Goal: Information Seeking & Learning: Compare options

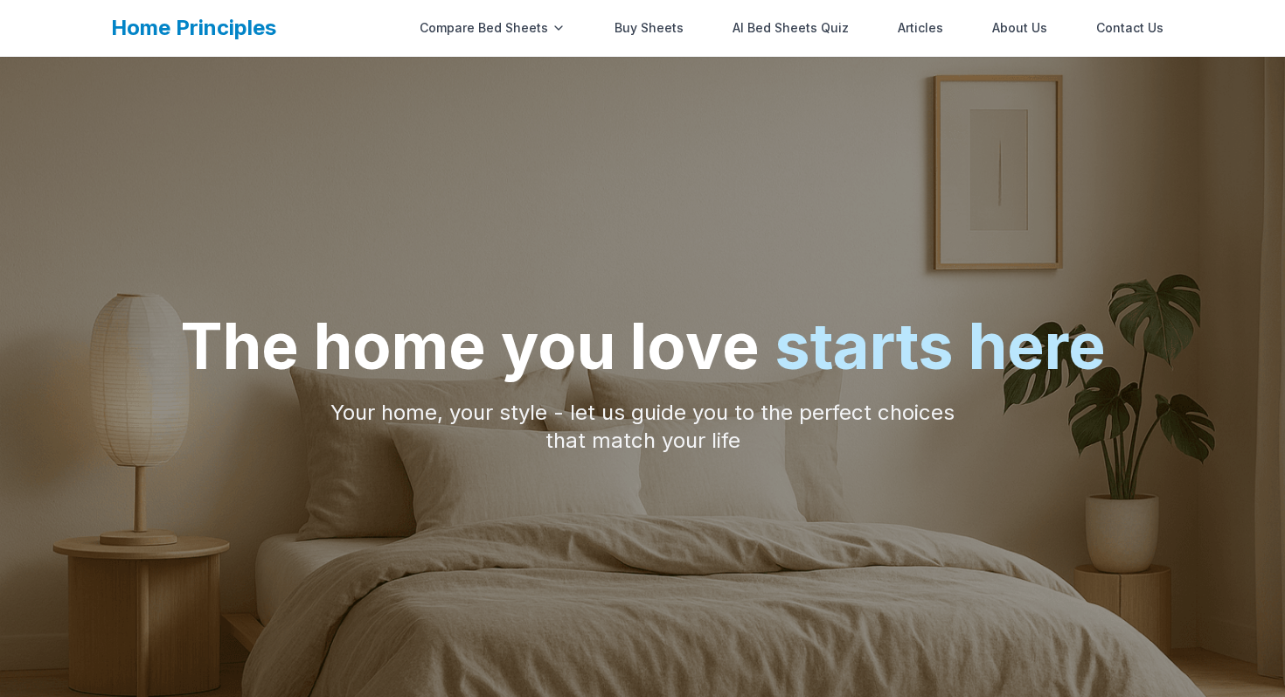
click at [658, 31] on link "Buy Sheets" at bounding box center [649, 27] width 90 height 35
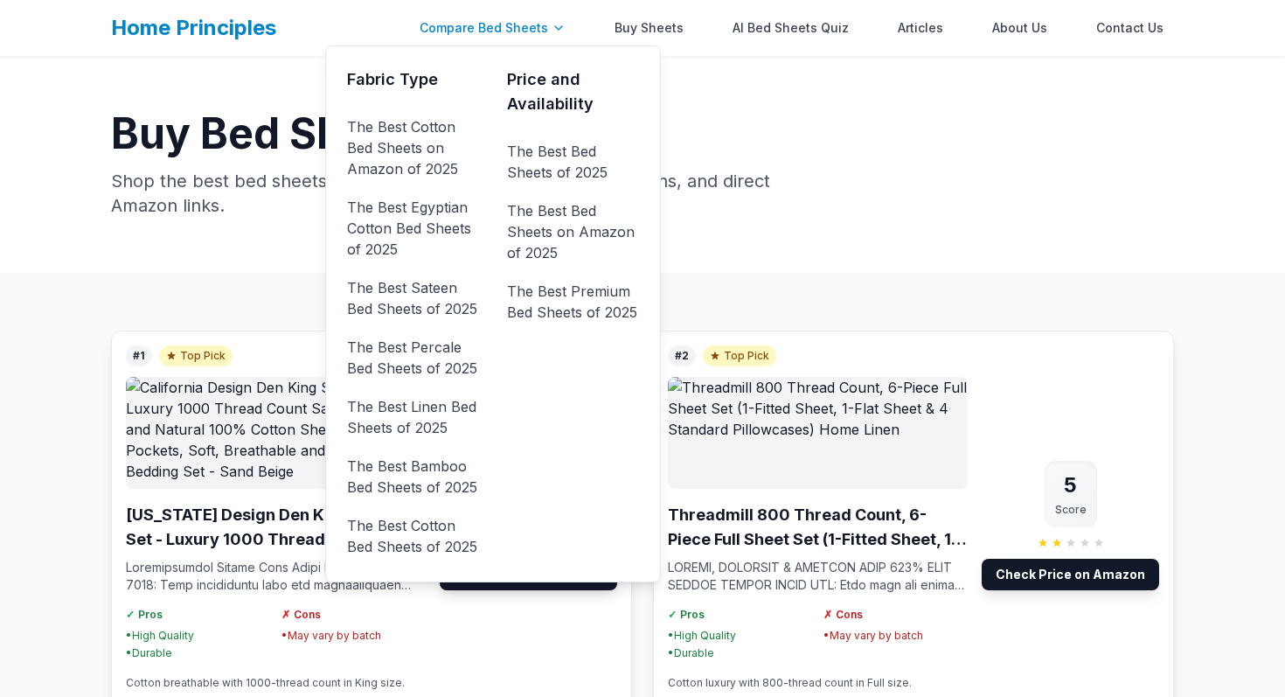
click at [516, 25] on div "Compare Bed Sheets" at bounding box center [492, 27] width 167 height 35
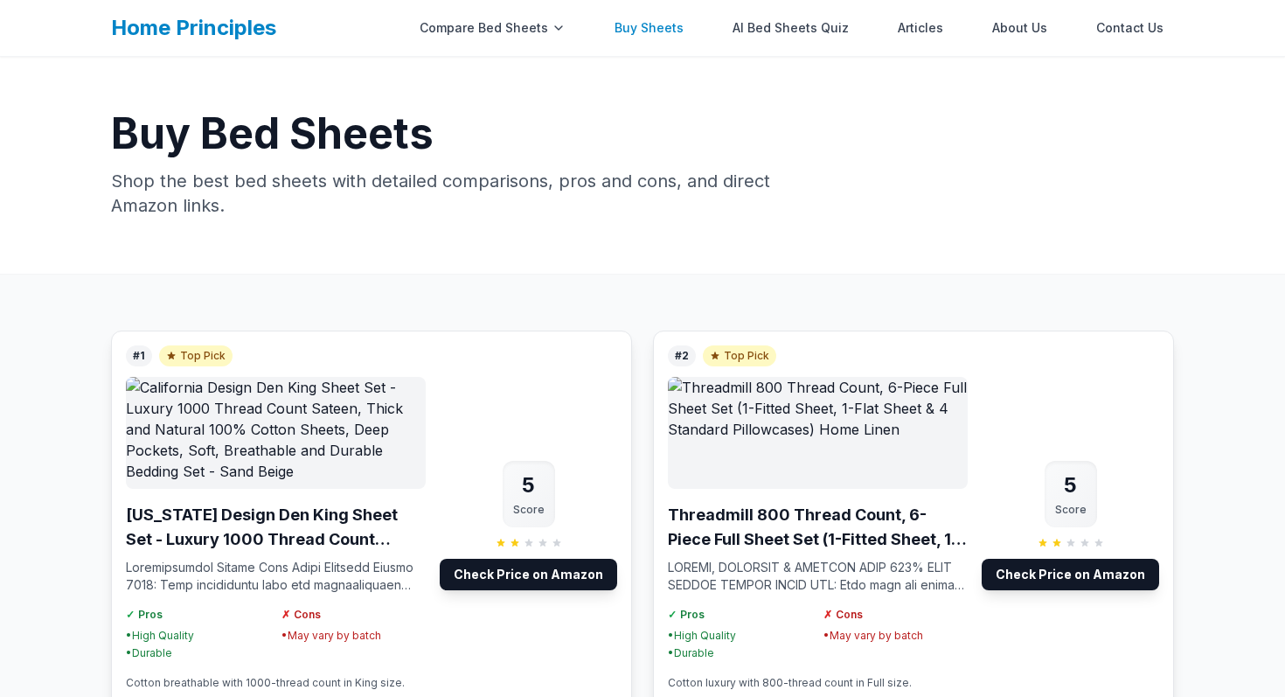
click at [656, 24] on link "Buy Sheets" at bounding box center [649, 27] width 90 height 35
click at [642, 21] on link "Buy Sheets" at bounding box center [649, 27] width 90 height 35
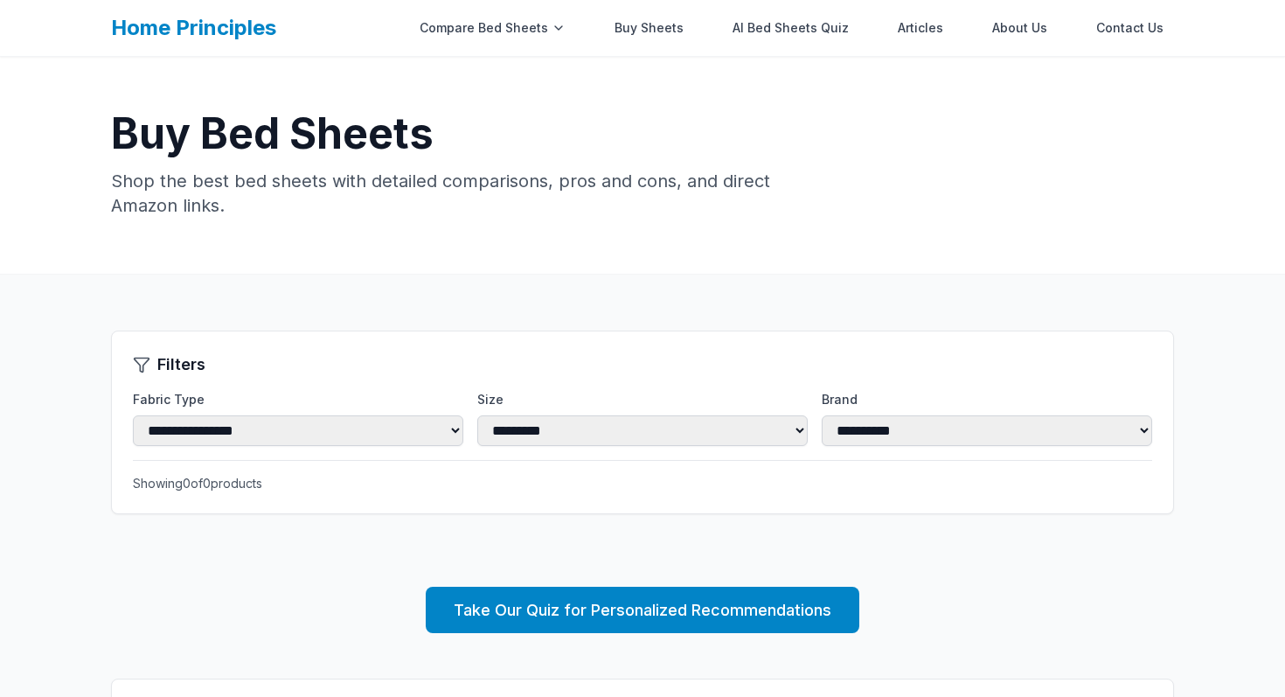
click at [223, 28] on link "Home Principles" at bounding box center [193, 27] width 165 height 25
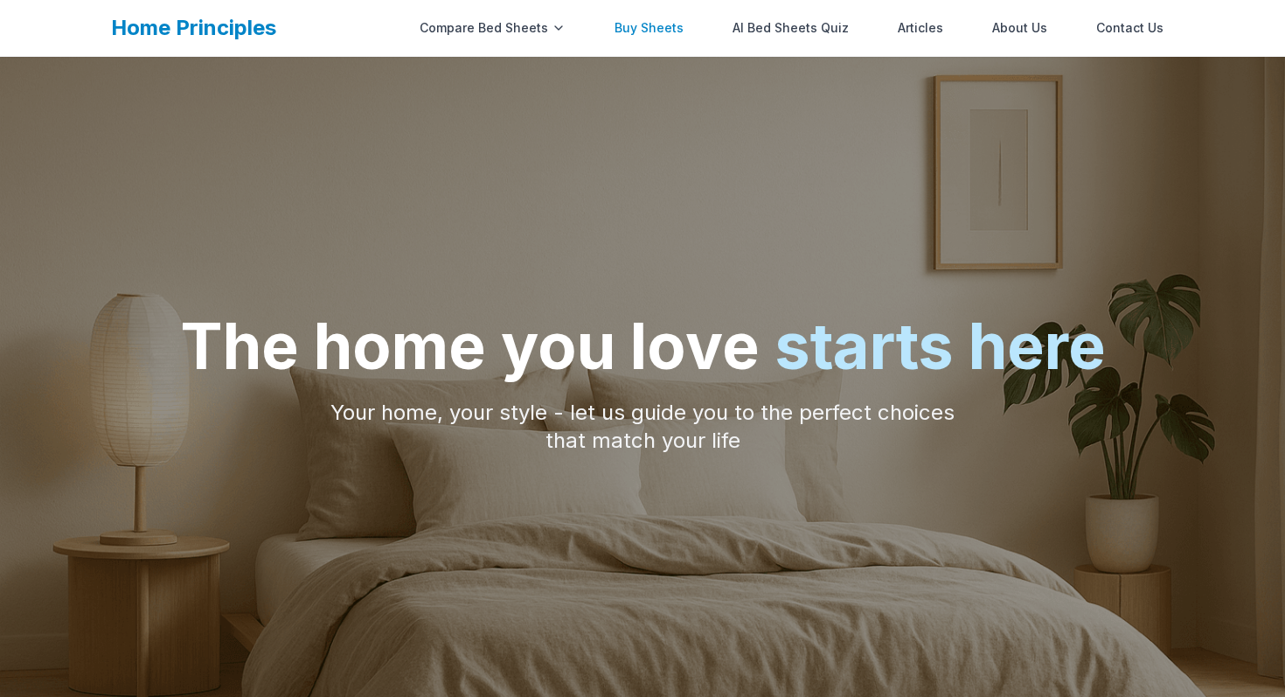
click at [653, 42] on link "Buy Sheets" at bounding box center [649, 27] width 90 height 35
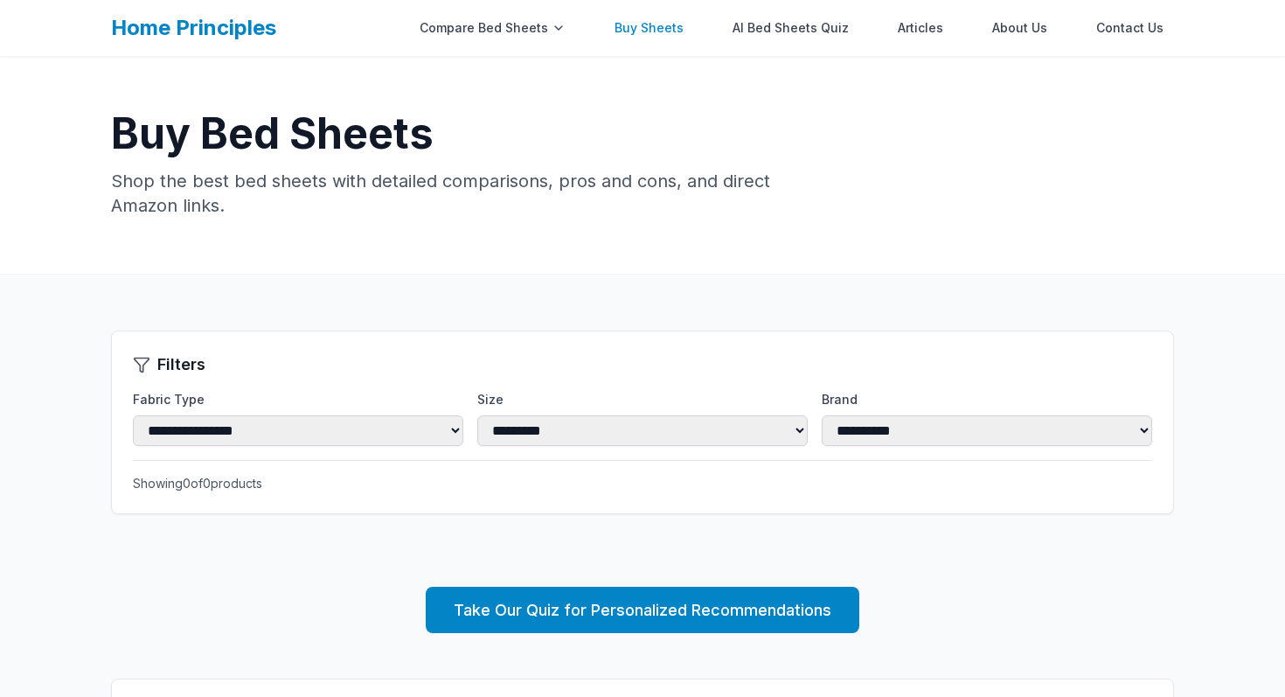
click at [652, 31] on link "Buy Sheets" at bounding box center [649, 27] width 90 height 35
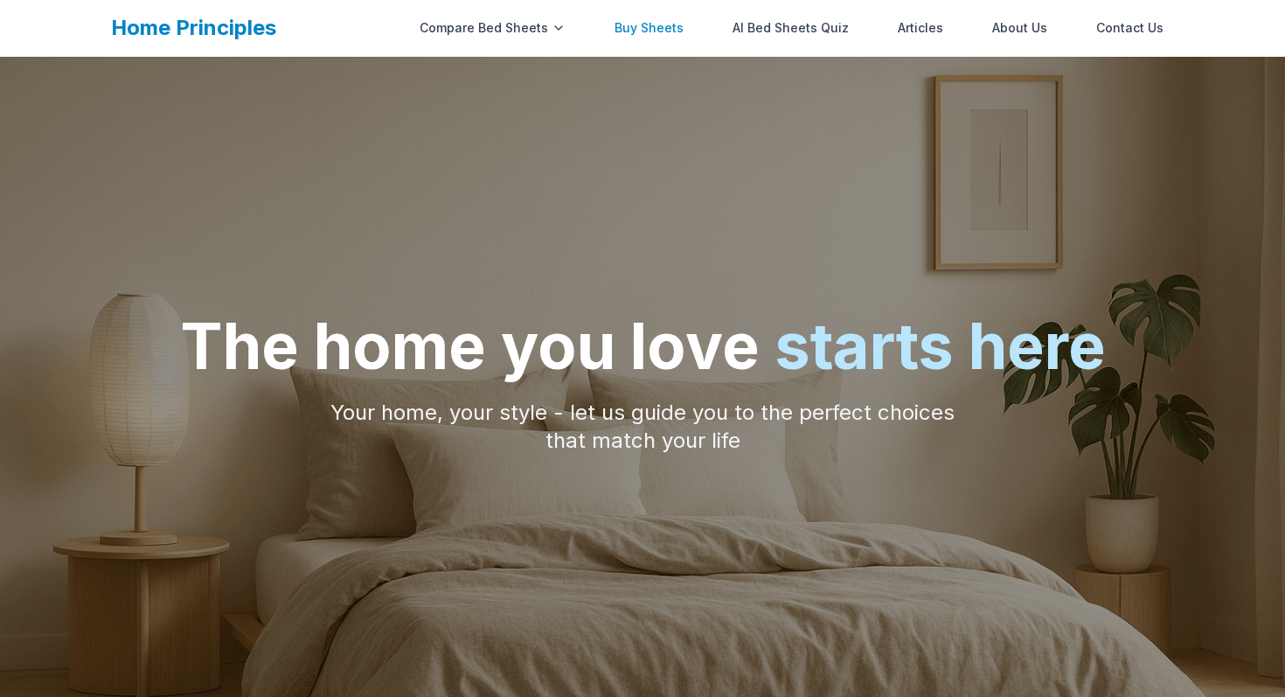
click at [666, 34] on link "Buy Sheets" at bounding box center [649, 27] width 90 height 35
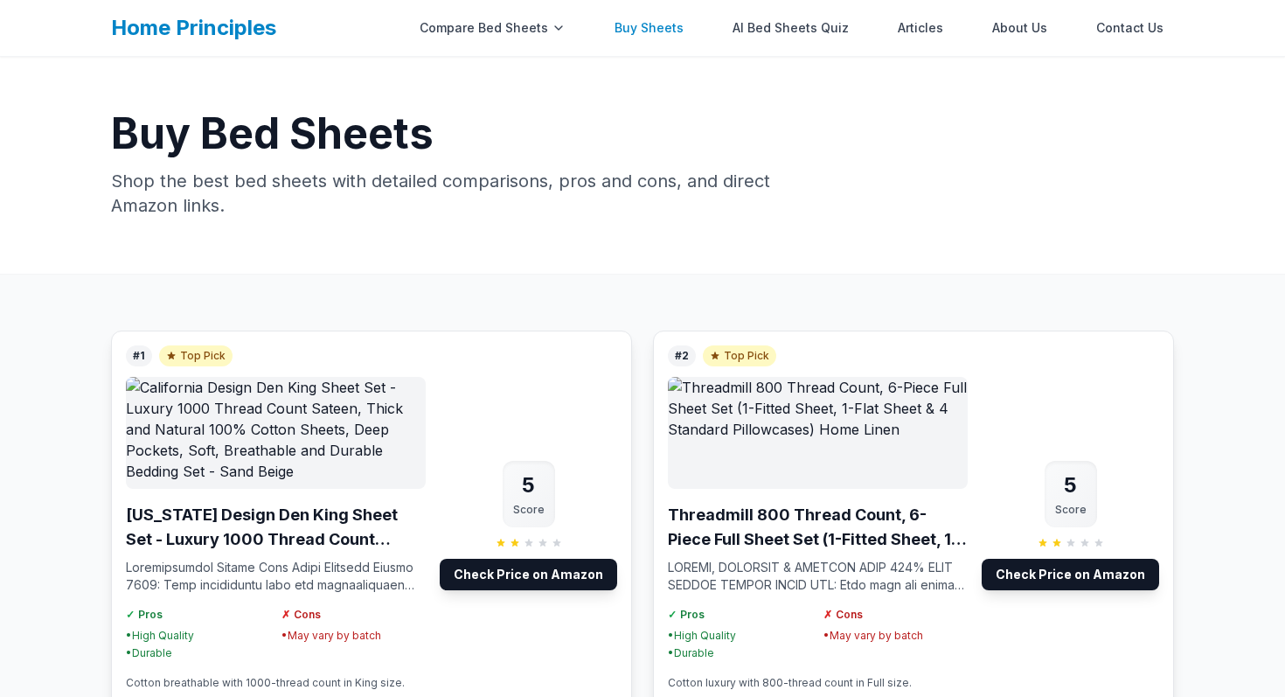
click at [642, 42] on link "Buy Sheets" at bounding box center [649, 27] width 90 height 35
click at [647, 26] on link "Buy Sheets" at bounding box center [649, 27] width 90 height 35
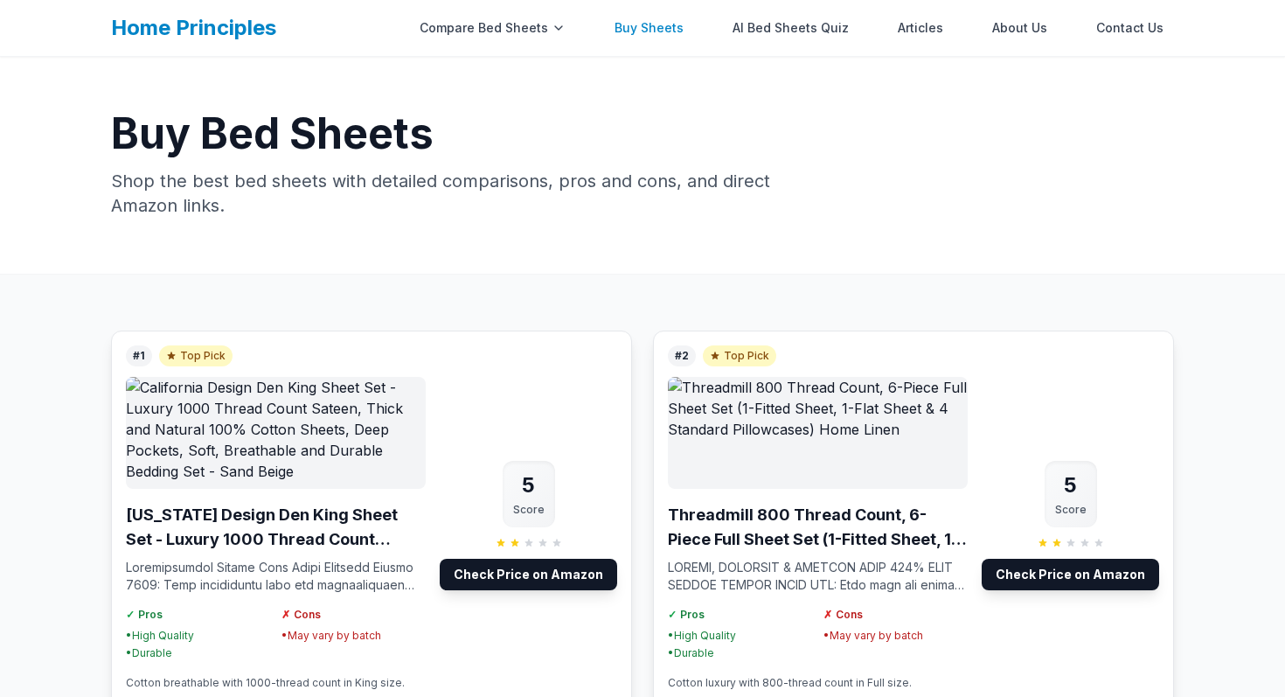
click at [647, 31] on link "Buy Sheets" at bounding box center [649, 27] width 90 height 35
drag, startPoint x: 647, startPoint y: 31, endPoint x: 558, endPoint y: 1, distance: 94.0
click at [642, 31] on link "Buy Sheets" at bounding box center [649, 27] width 90 height 35
click at [778, 24] on link "AI Bed Sheets Quiz" at bounding box center [790, 27] width 137 height 35
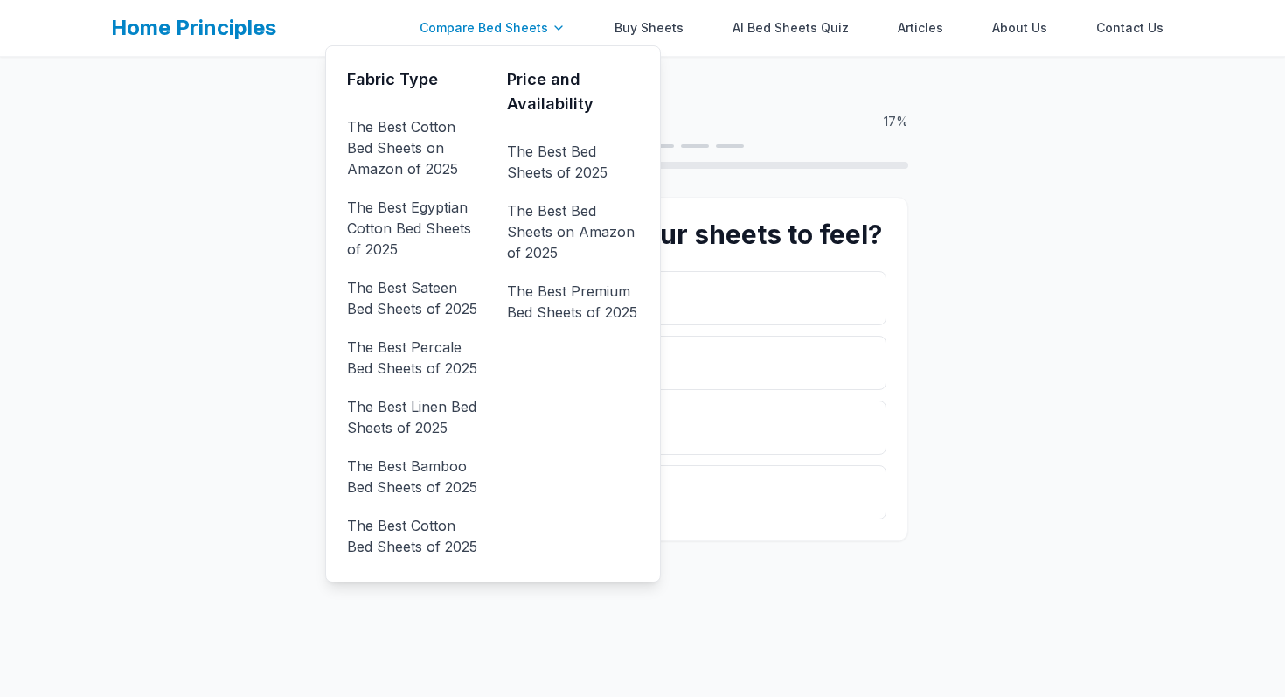
click at [482, 20] on div "Compare Bed Sheets" at bounding box center [492, 27] width 167 height 35
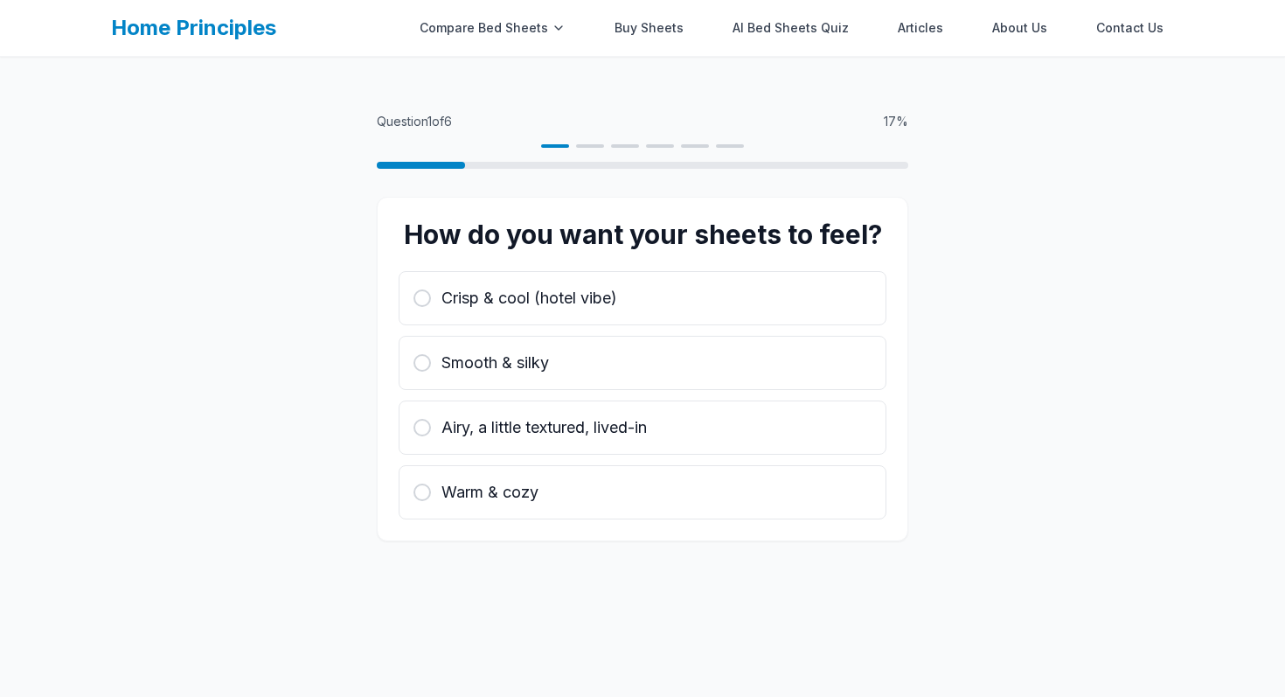
click at [227, 27] on link "Home Principles" at bounding box center [193, 27] width 165 height 25
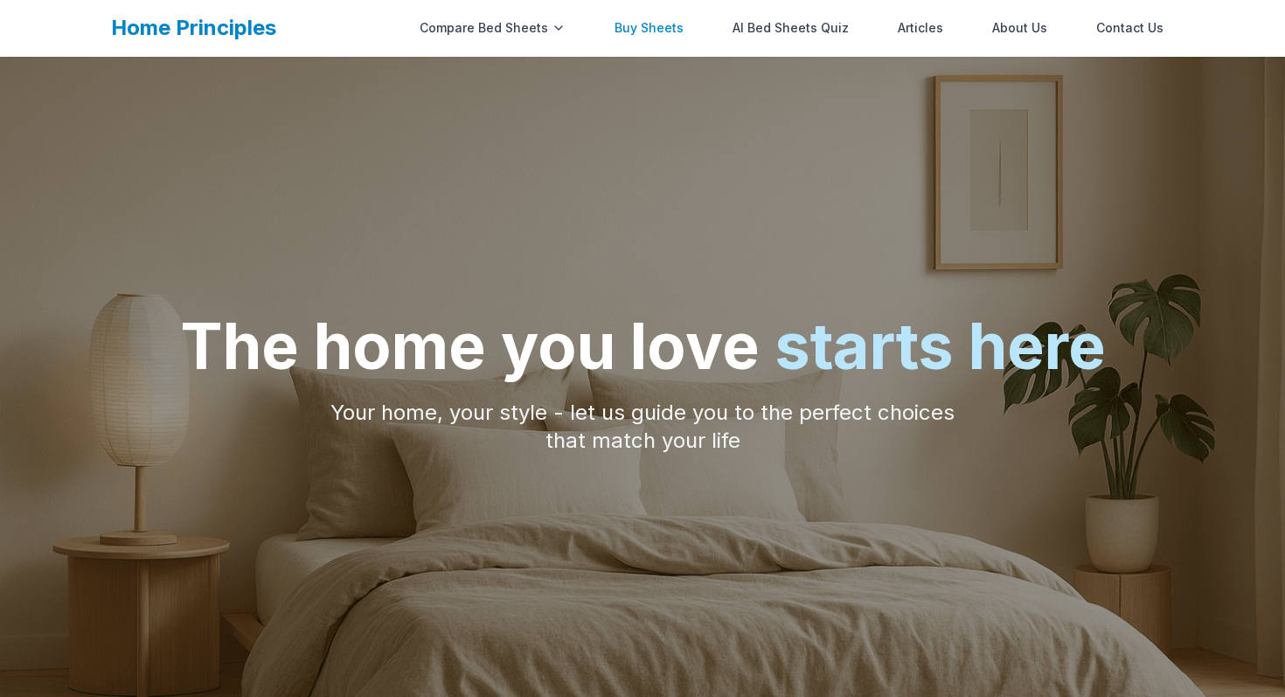
click at [650, 31] on link "Buy Sheets" at bounding box center [649, 27] width 90 height 35
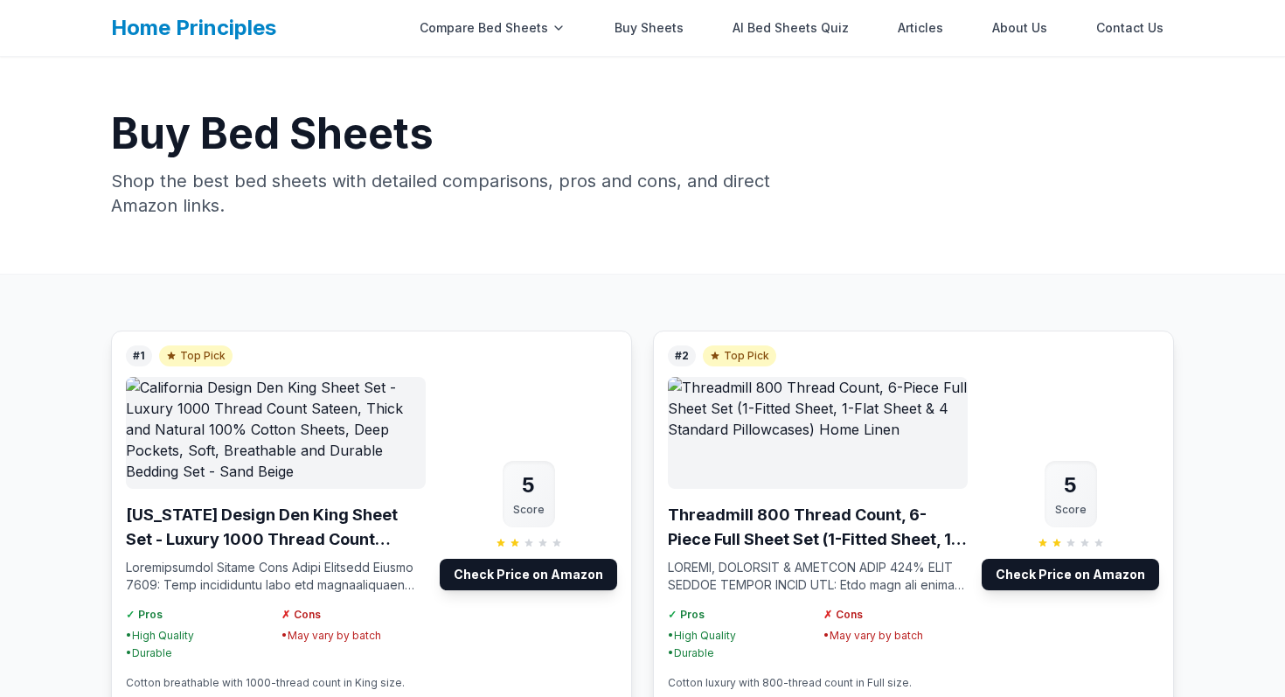
click at [225, 15] on link "Home Principles" at bounding box center [193, 27] width 165 height 25
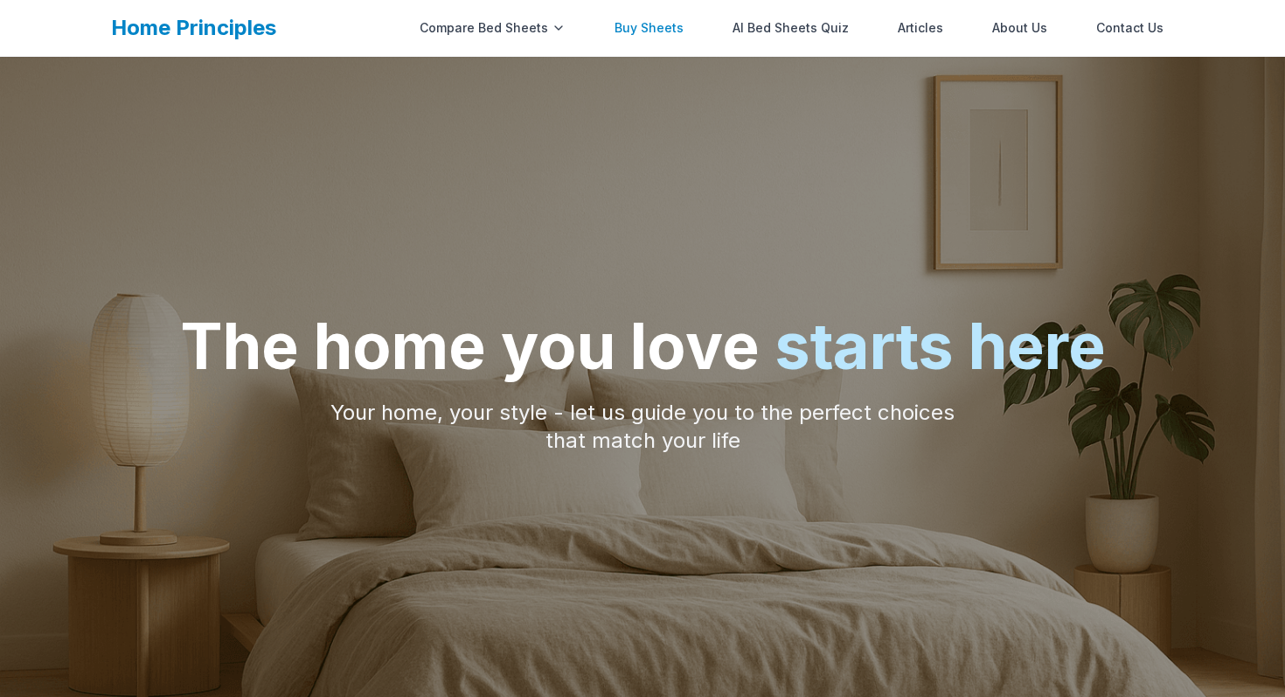
click at [668, 31] on link "Buy Sheets" at bounding box center [649, 27] width 90 height 35
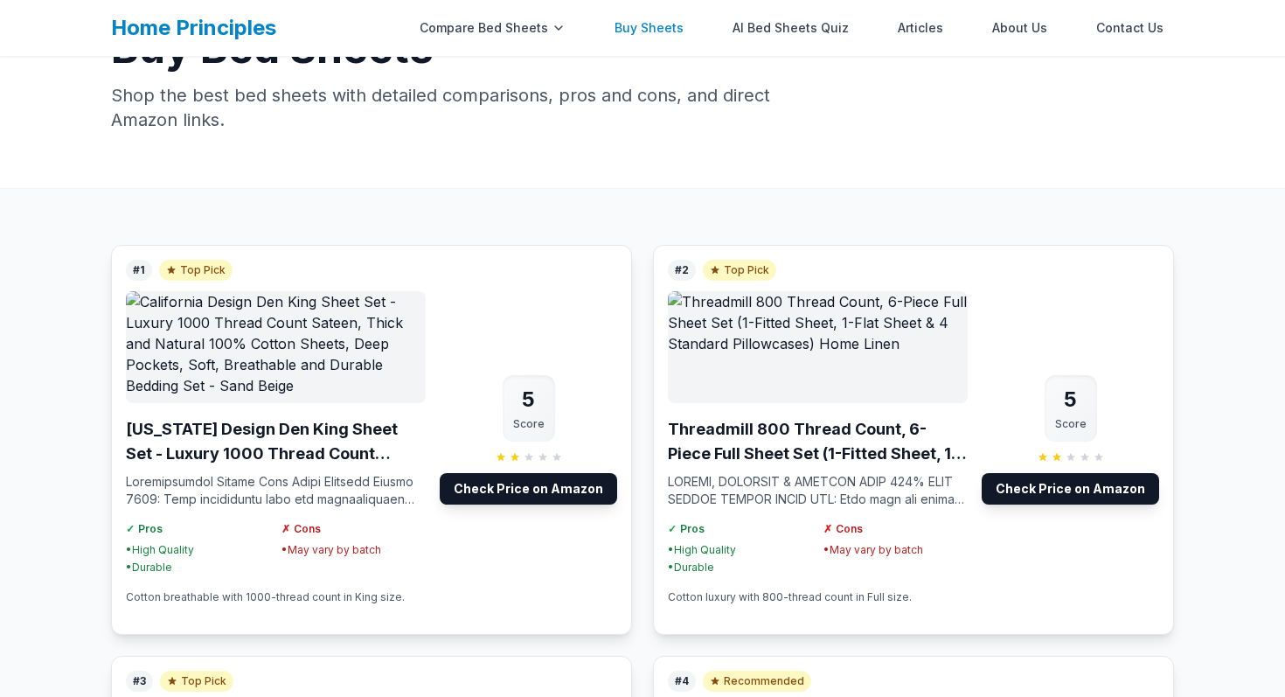
scroll to position [87, 0]
click at [665, 27] on link "Buy Sheets" at bounding box center [649, 27] width 90 height 35
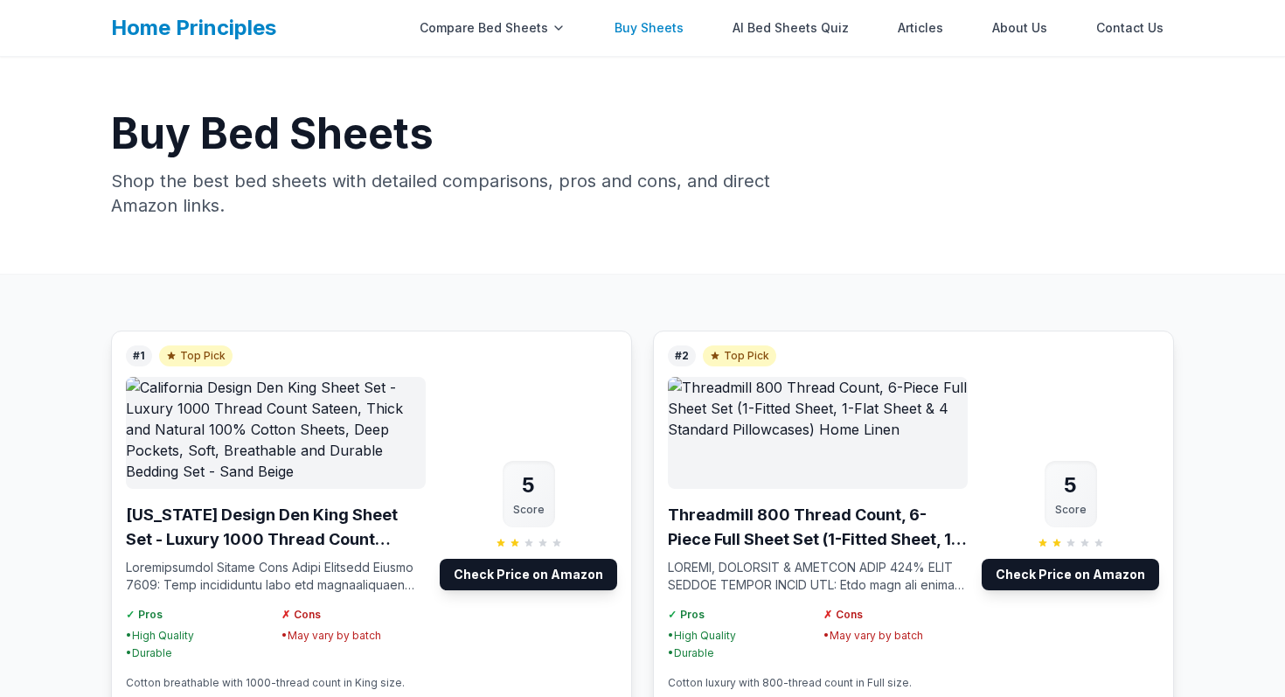
click at [665, 27] on link "Buy Sheets" at bounding box center [649, 27] width 90 height 35
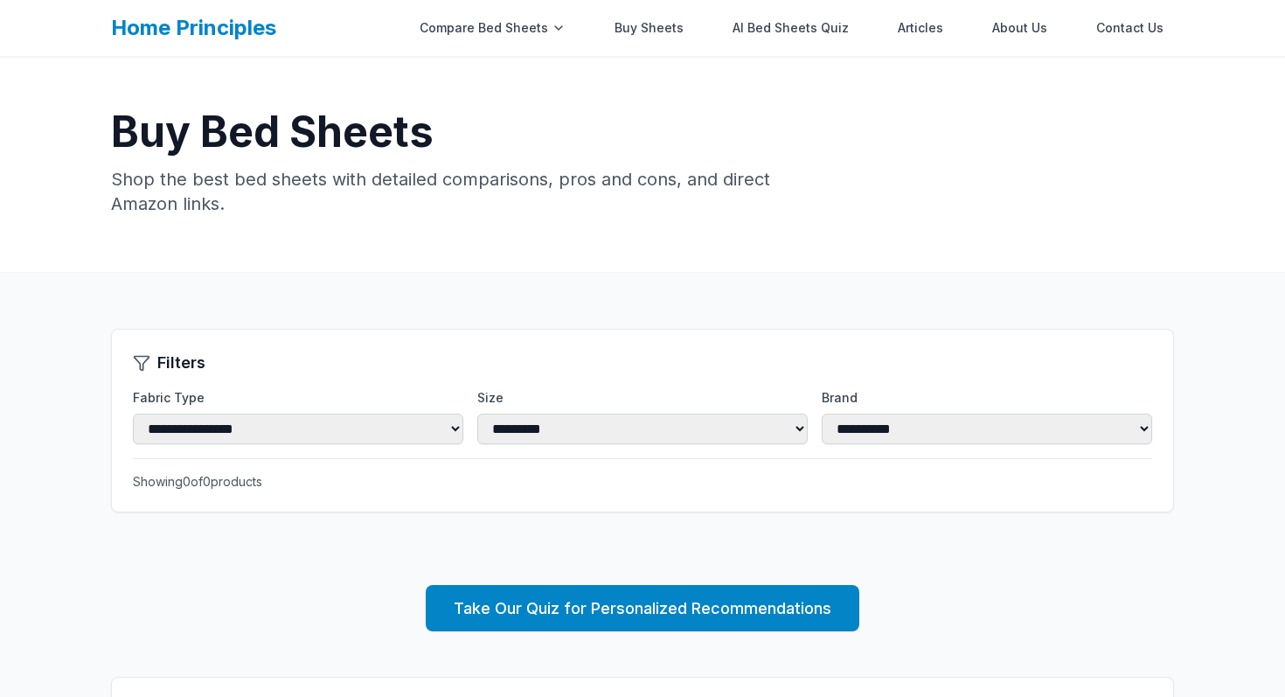
scroll to position [23, 0]
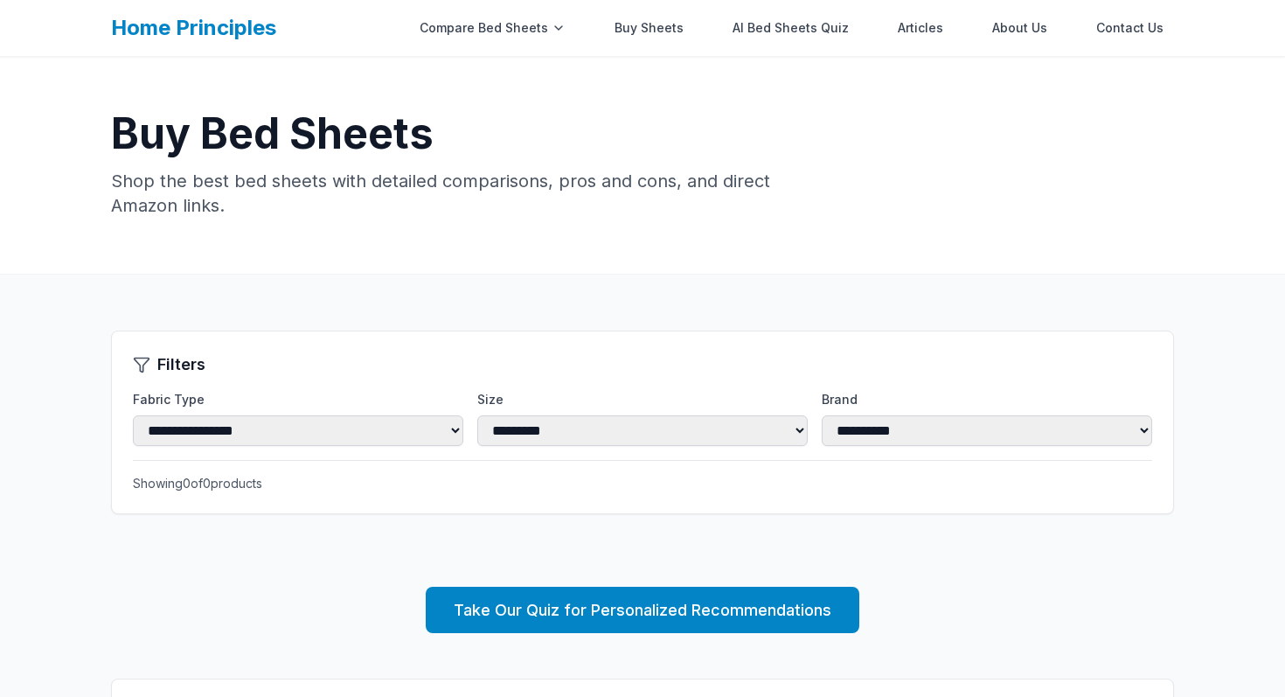
click at [167, 28] on link "Home Principles" at bounding box center [193, 27] width 165 height 25
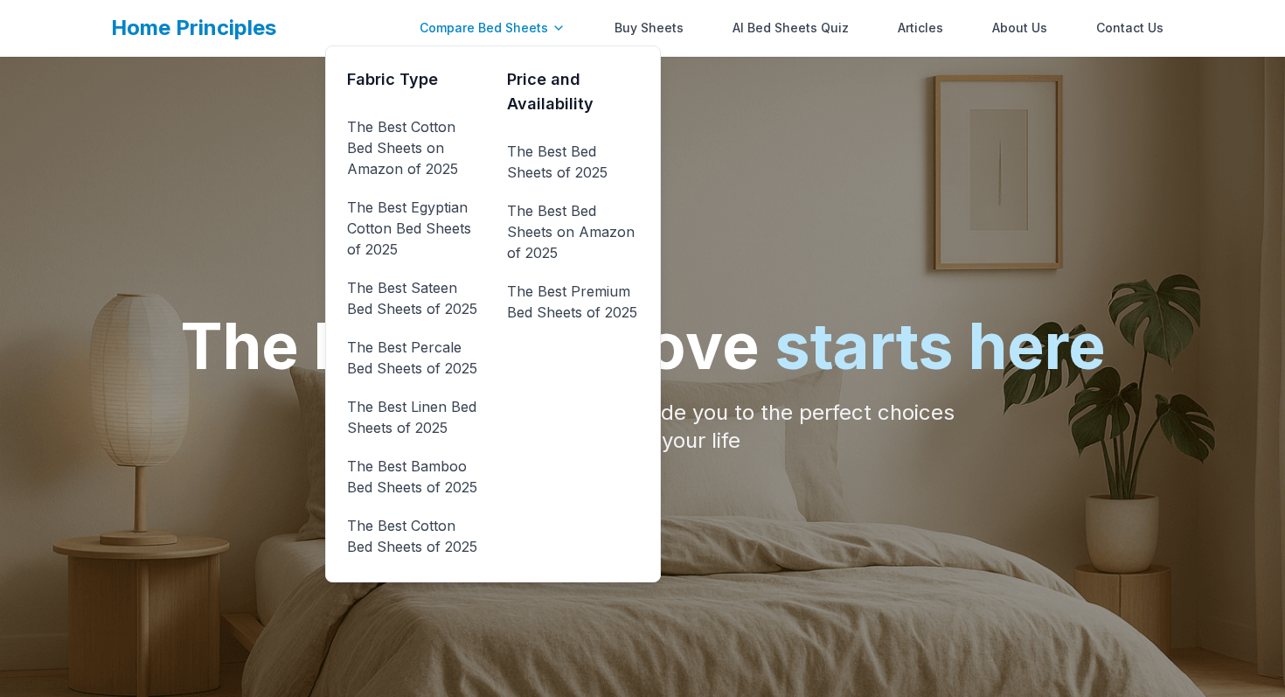
click at [529, 42] on div "Compare Bed Sheets" at bounding box center [492, 27] width 167 height 35
click at [410, 128] on link "The Best Cotton Bed Sheets on Amazon of 2025" at bounding box center [413, 148] width 132 height 70
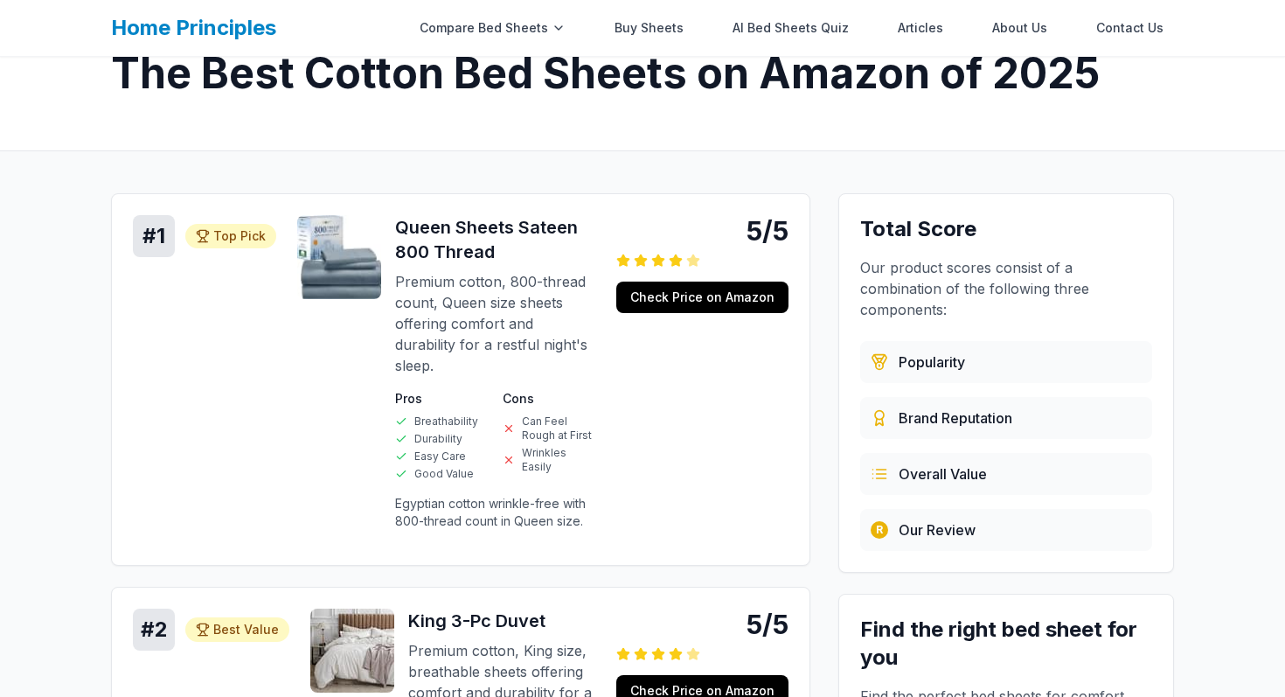
scroll to position [65, 0]
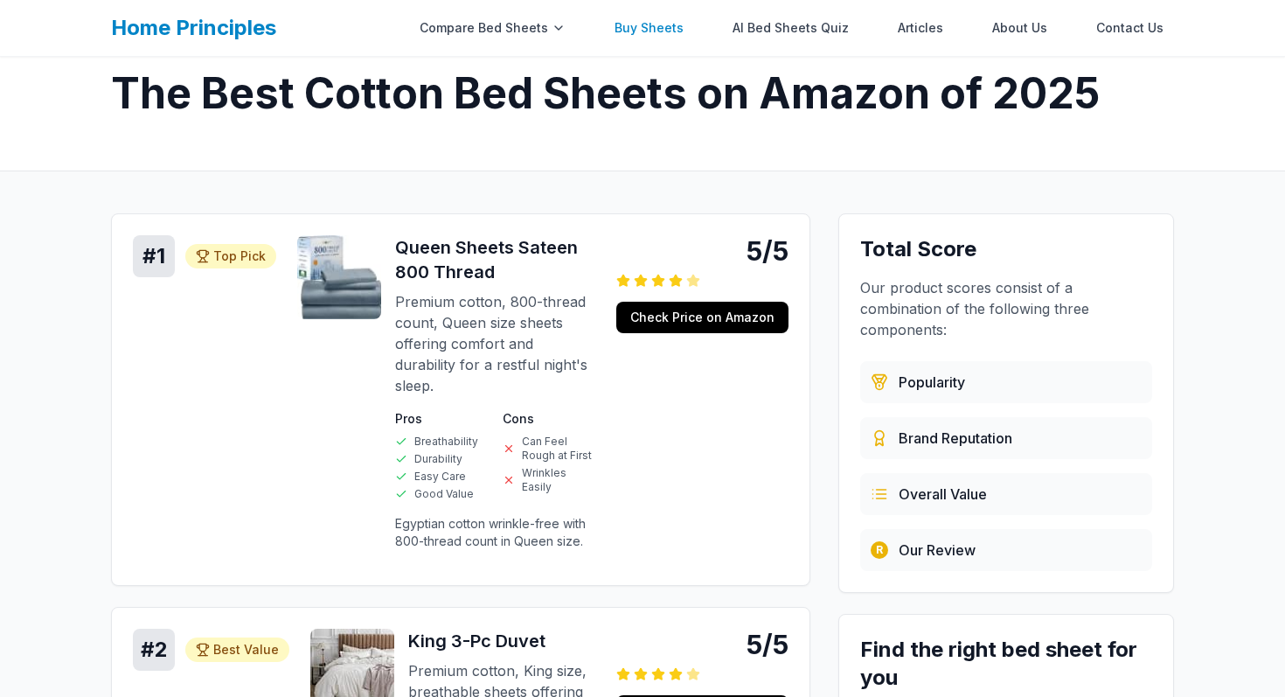
click at [635, 23] on link "Buy Sheets" at bounding box center [649, 27] width 90 height 35
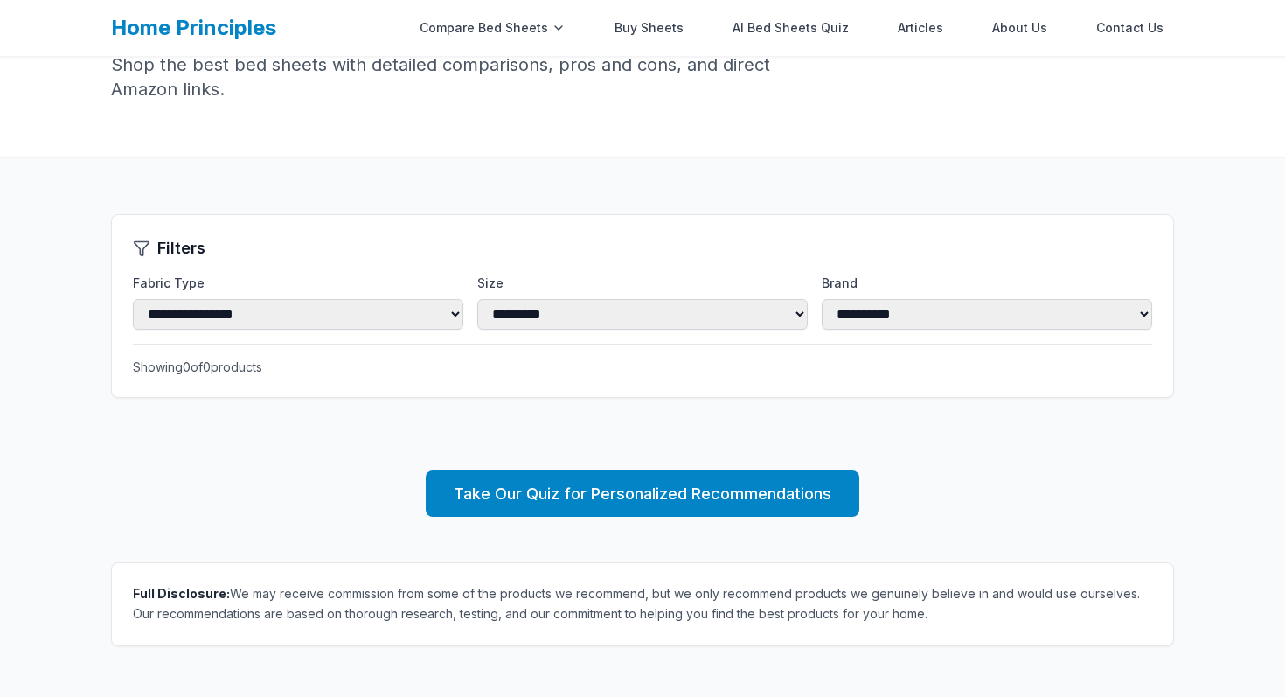
scroll to position [125, 0]
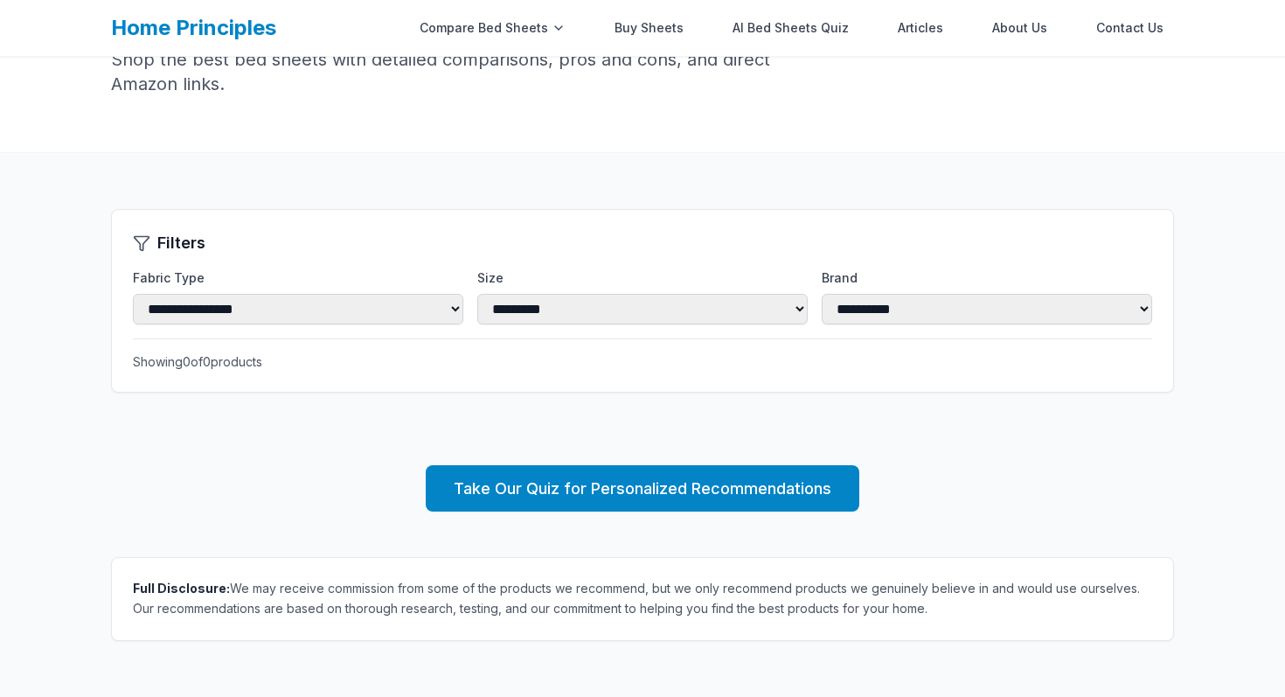
click at [231, 24] on link "Home Principles" at bounding box center [193, 27] width 165 height 25
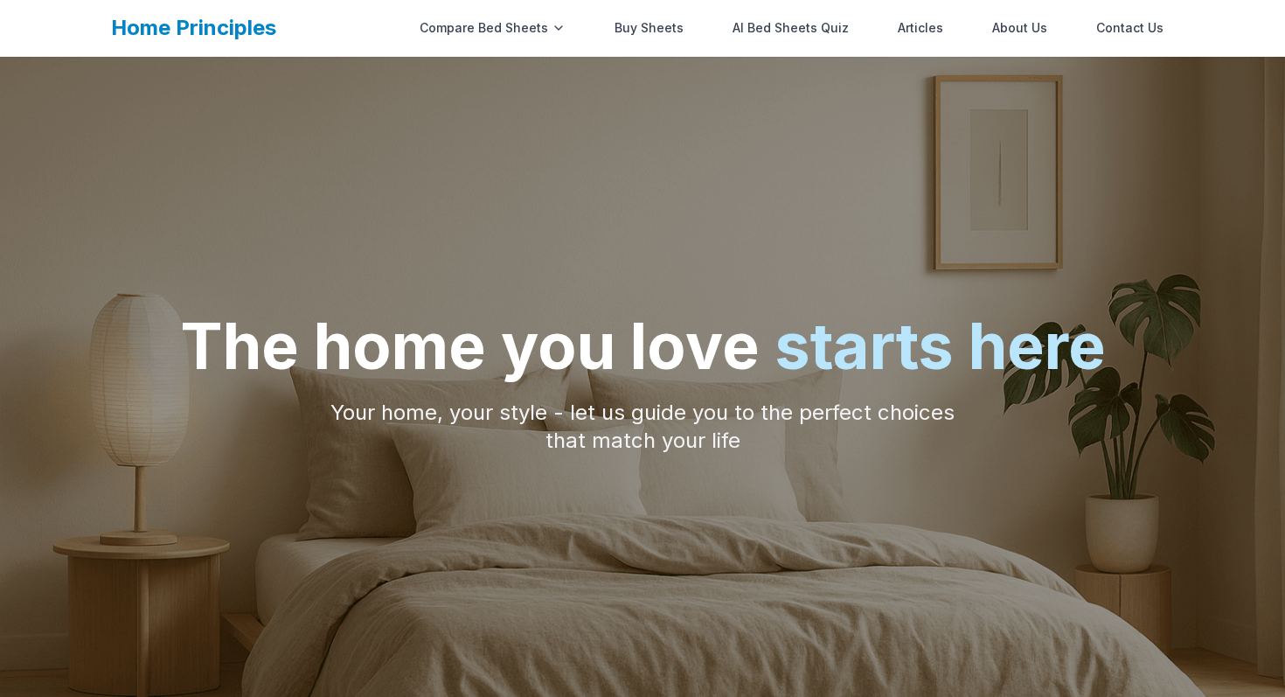
click at [231, 24] on link "Home Principles" at bounding box center [193, 27] width 165 height 25
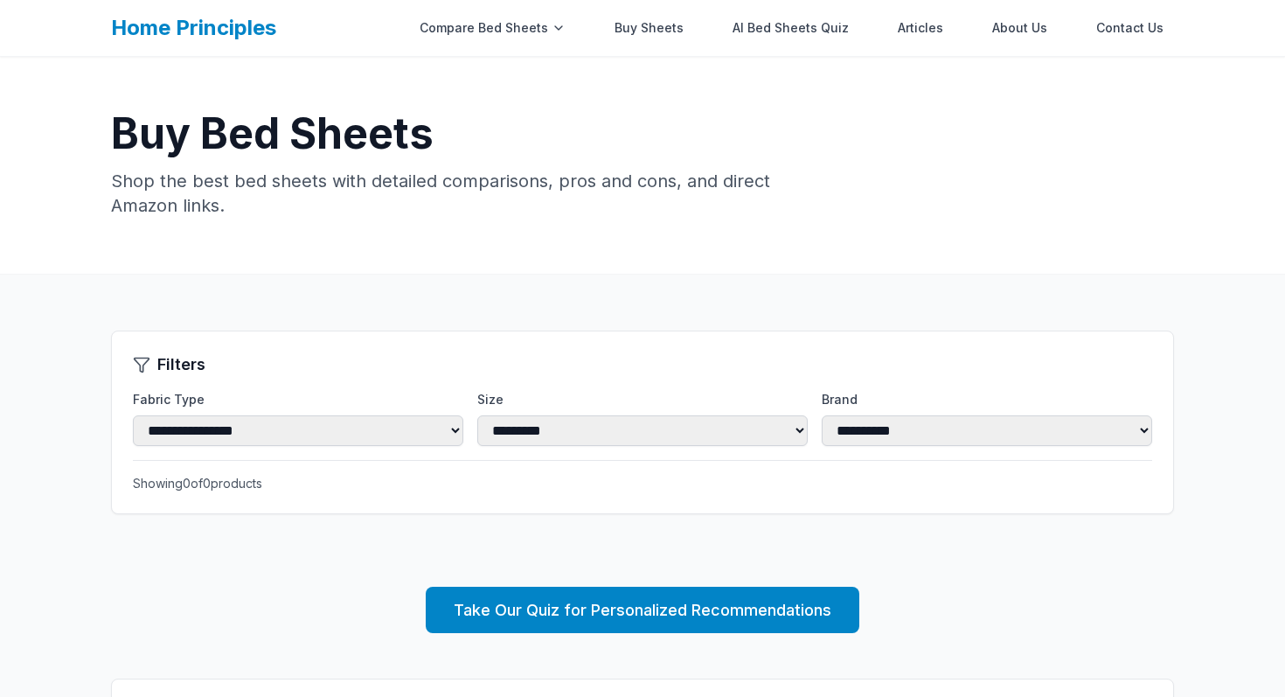
click at [205, 34] on link "Home Principles" at bounding box center [193, 27] width 165 height 25
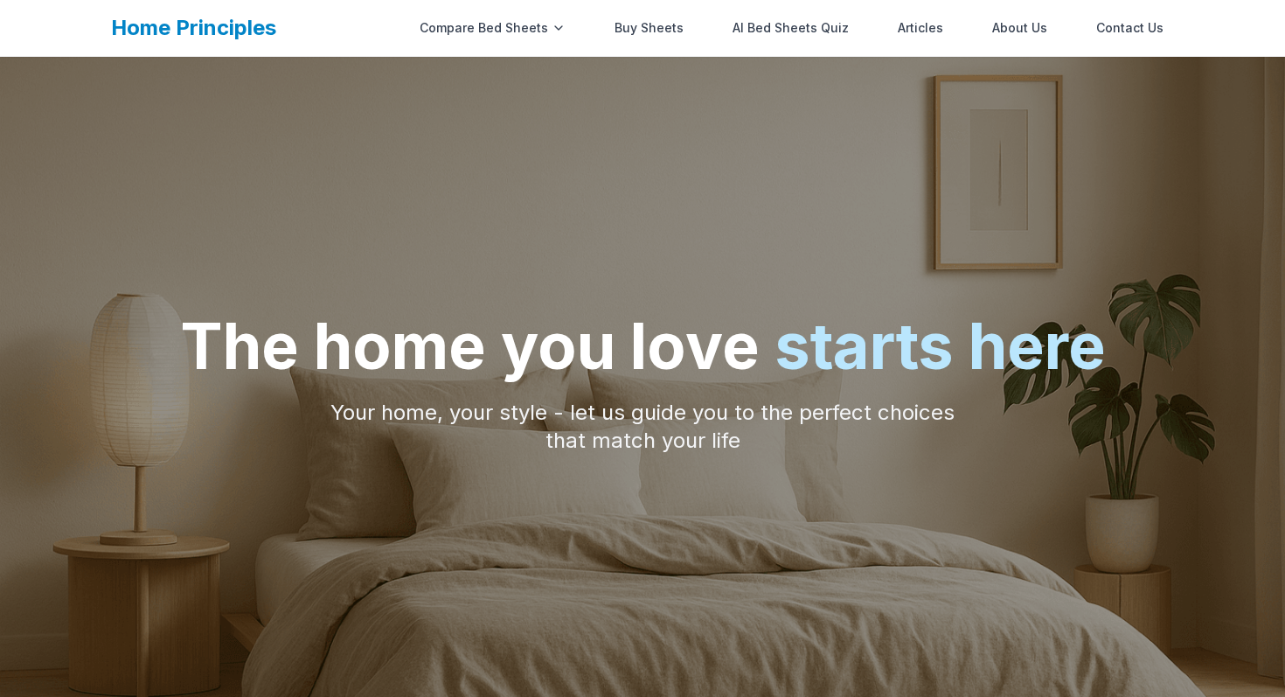
click at [205, 34] on link "Home Principles" at bounding box center [193, 27] width 165 height 25
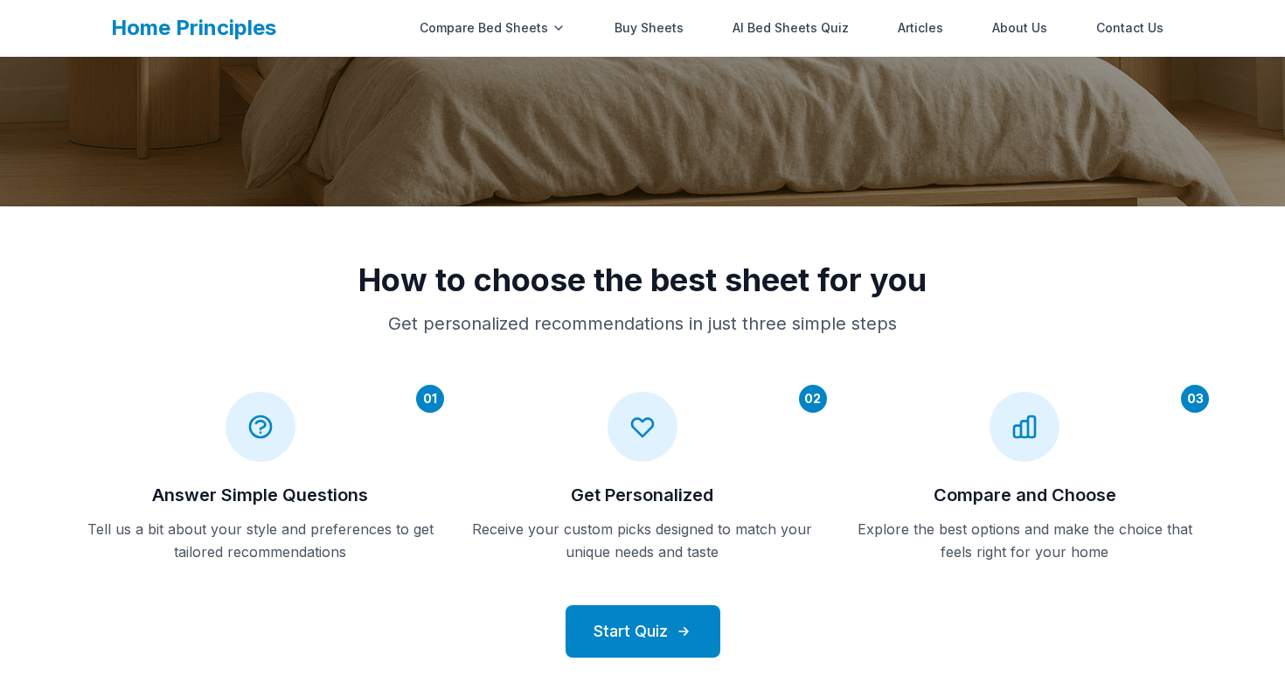
scroll to position [549, 0]
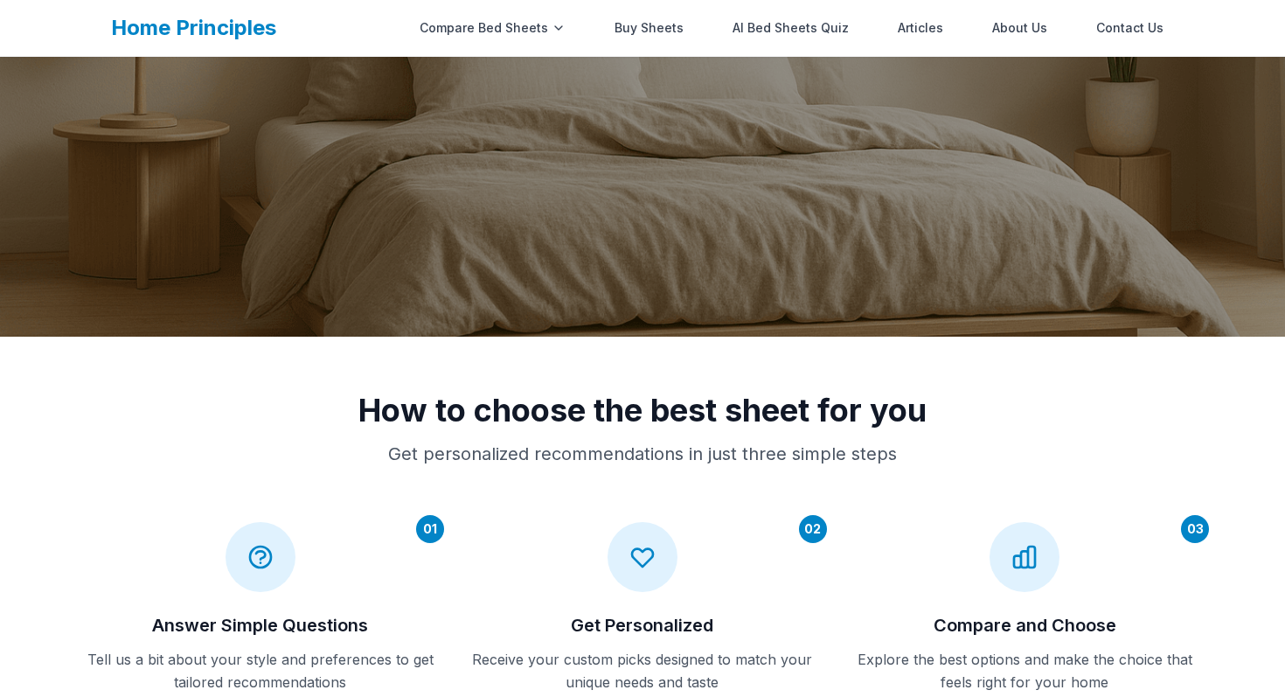
scroll to position [510, 0]
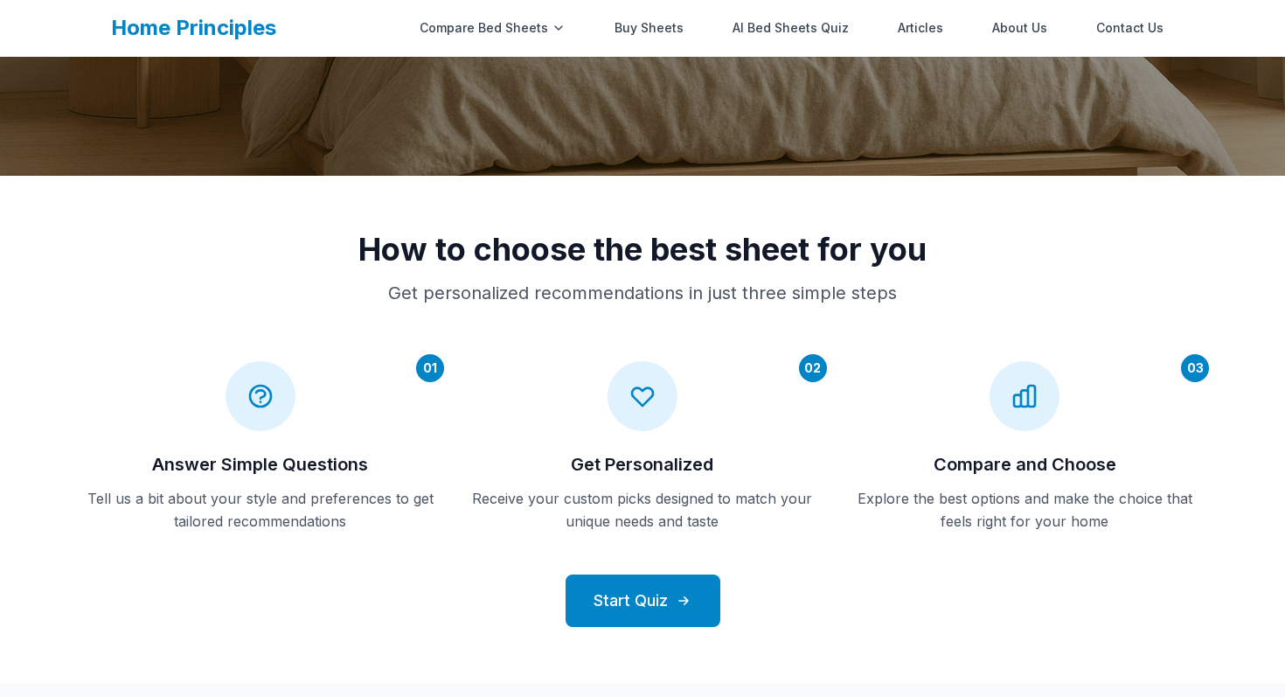
scroll to position [434, 0]
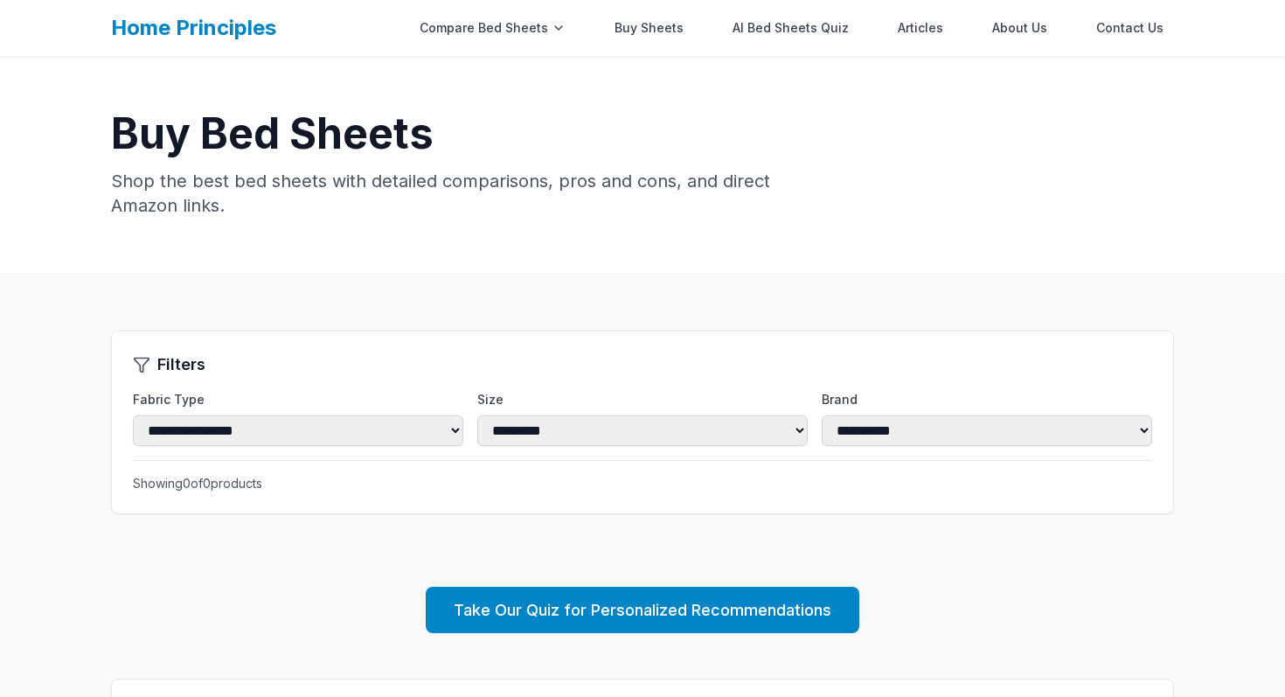
click at [184, 23] on link "Home Principles" at bounding box center [193, 27] width 165 height 25
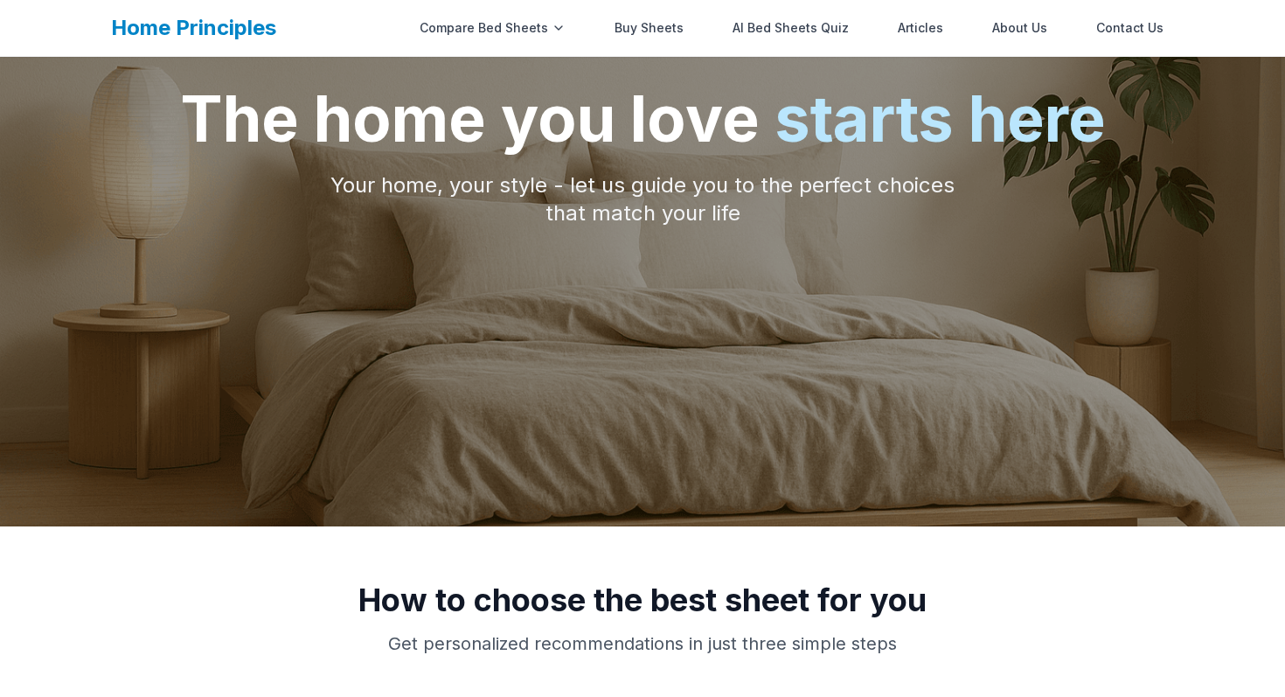
scroll to position [157, 0]
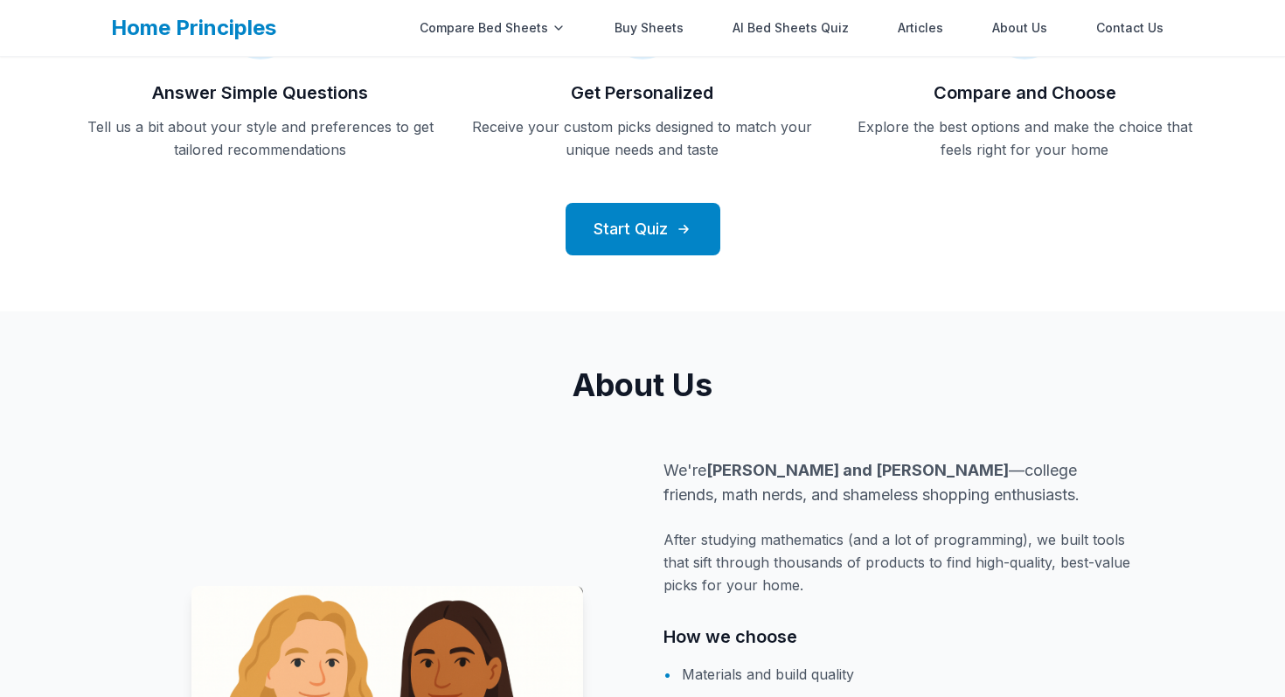
scroll to position [647, 0]
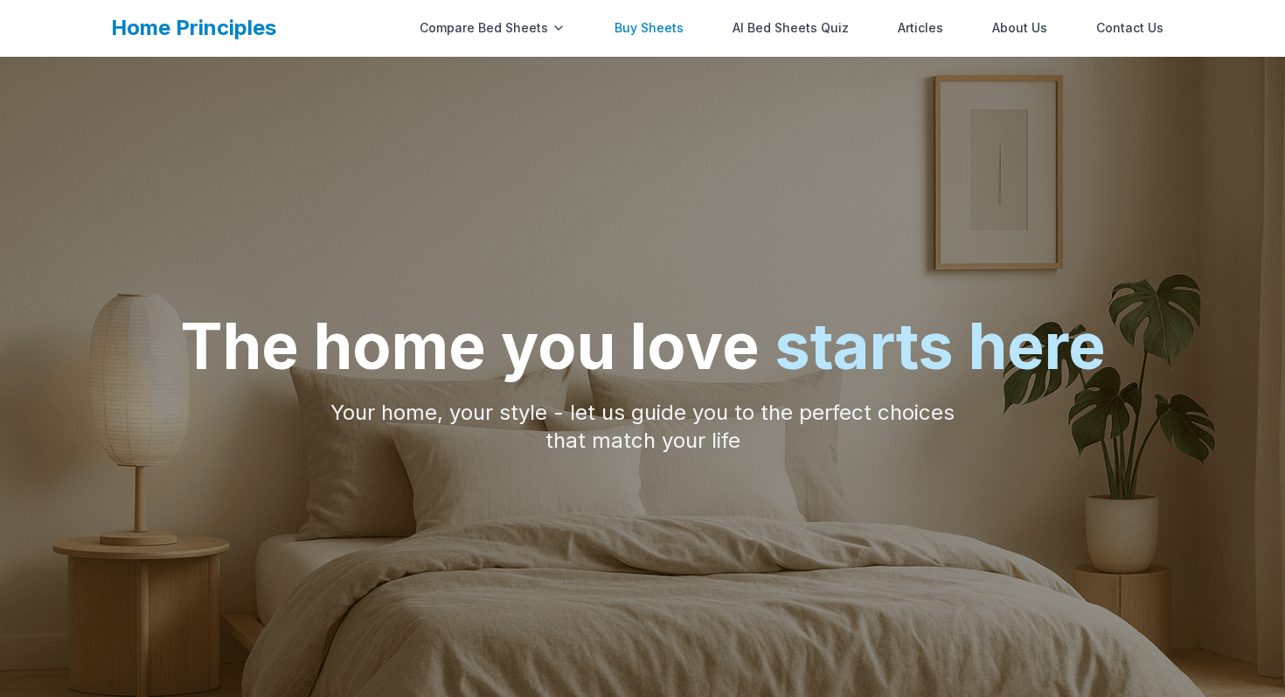
click at [662, 27] on link "Buy Sheets" at bounding box center [649, 27] width 90 height 35
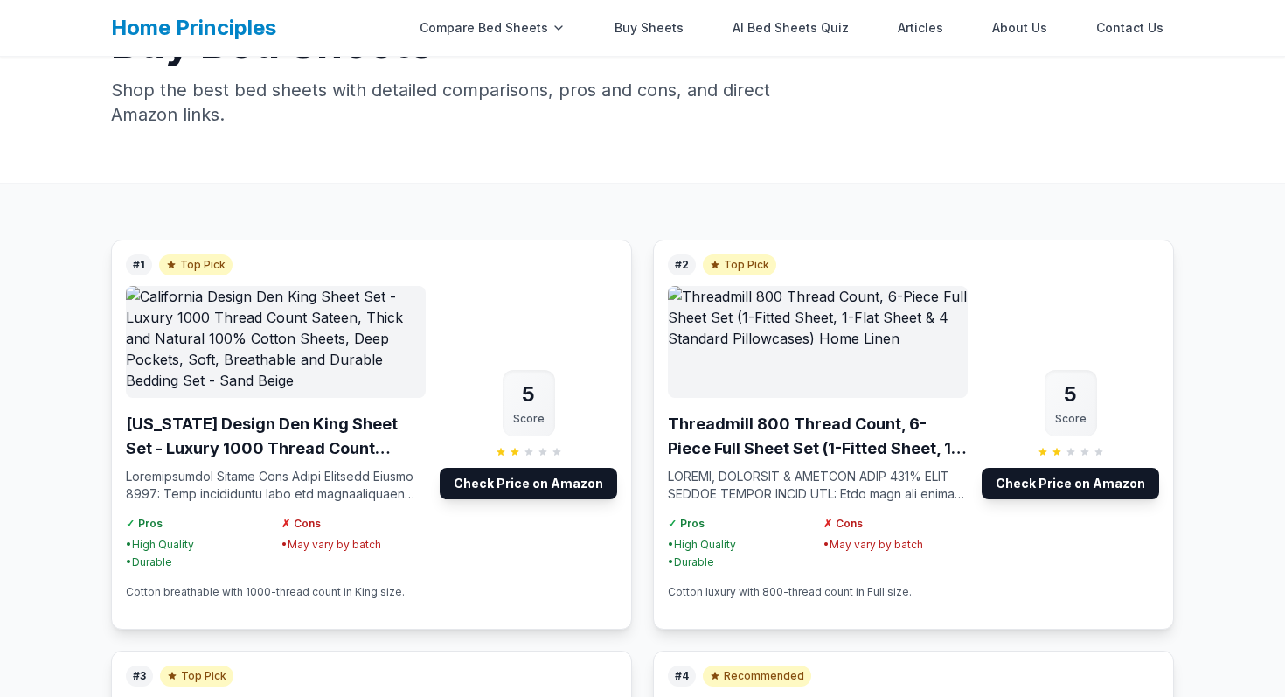
scroll to position [115, 0]
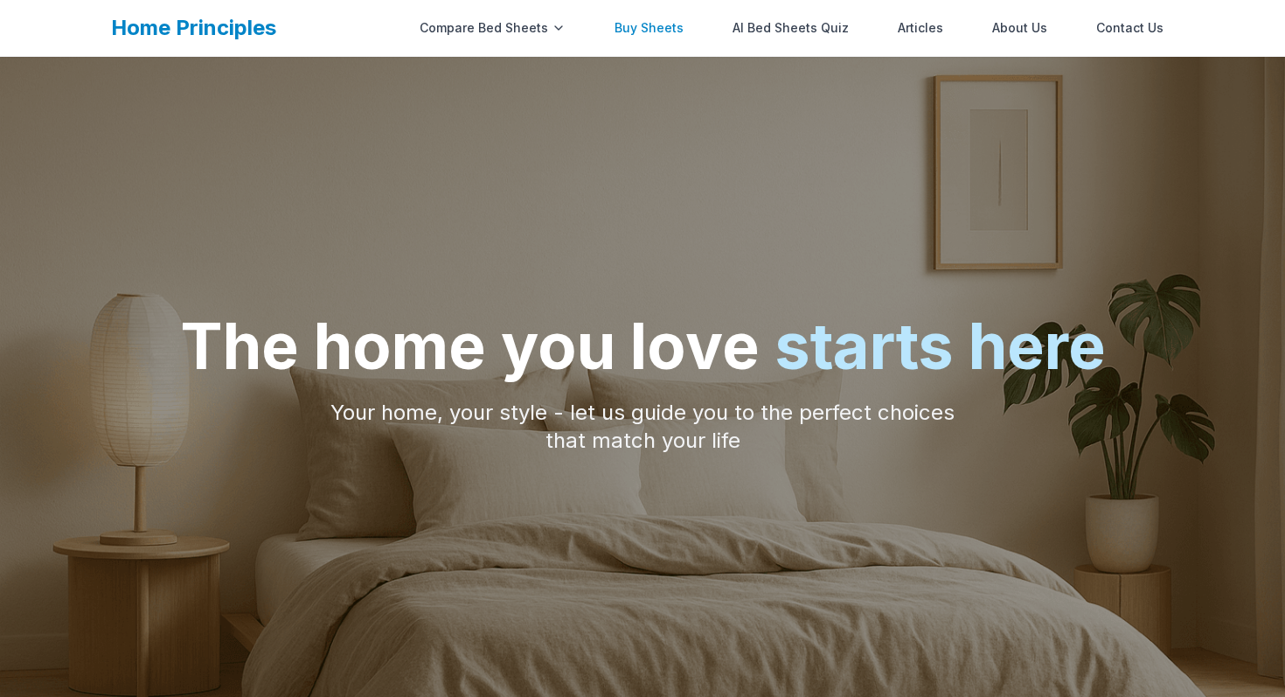
click at [653, 22] on link "Buy Sheets" at bounding box center [649, 27] width 90 height 35
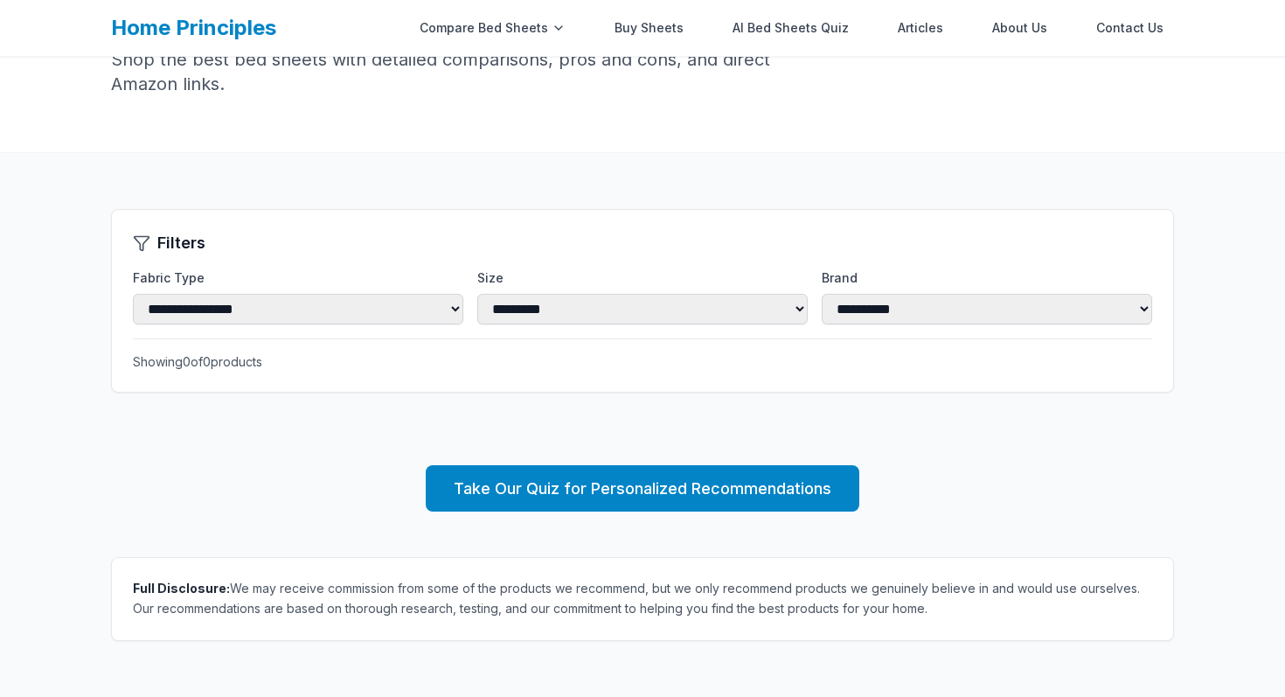
click at [188, 32] on link "Home Principles" at bounding box center [193, 27] width 165 height 25
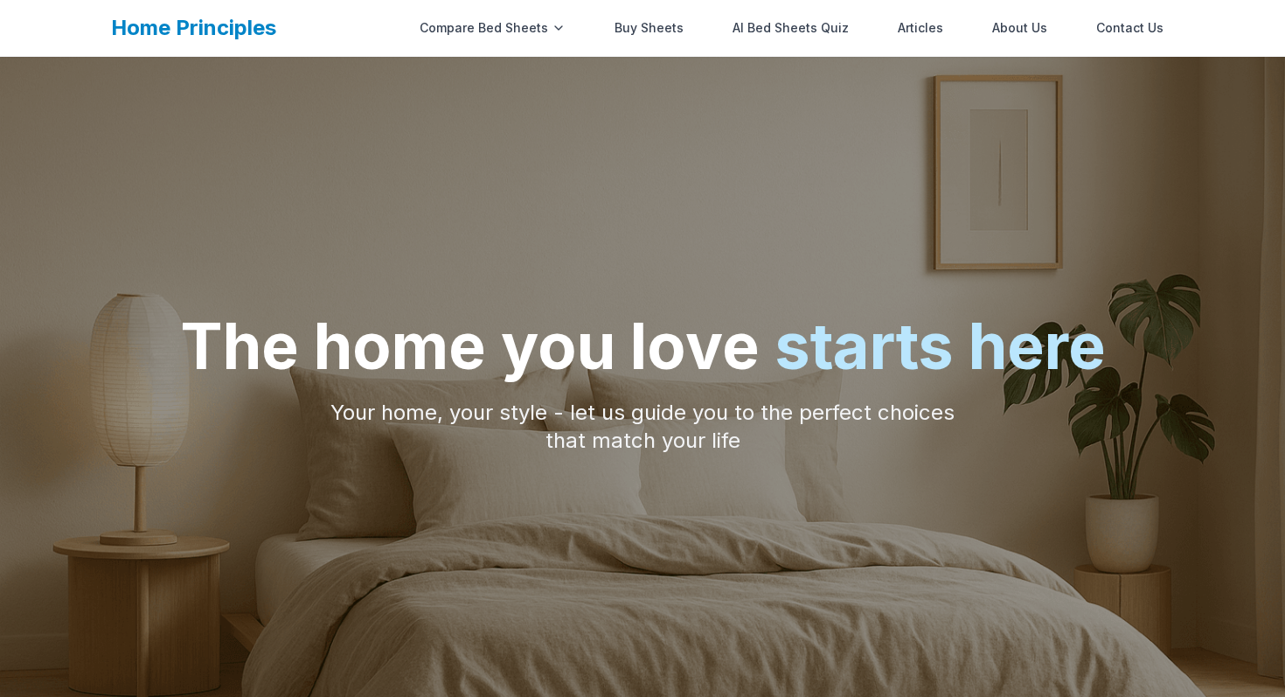
click at [188, 32] on link "Home Principles" at bounding box center [193, 27] width 165 height 25
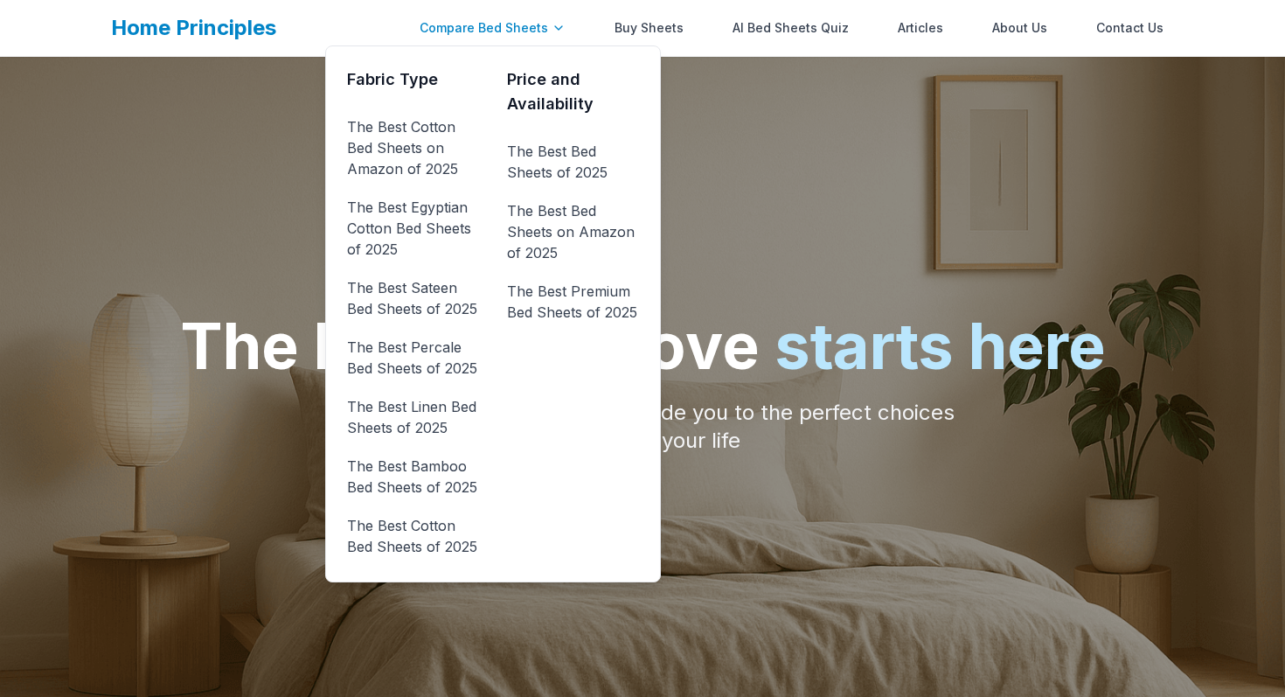
click at [493, 31] on div "Compare Bed Sheets" at bounding box center [492, 27] width 167 height 35
click at [425, 130] on link "The Best Cotton Bed Sheets on Amazon of 2025" at bounding box center [413, 148] width 132 height 70
